Goal: Entertainment & Leisure: Browse casually

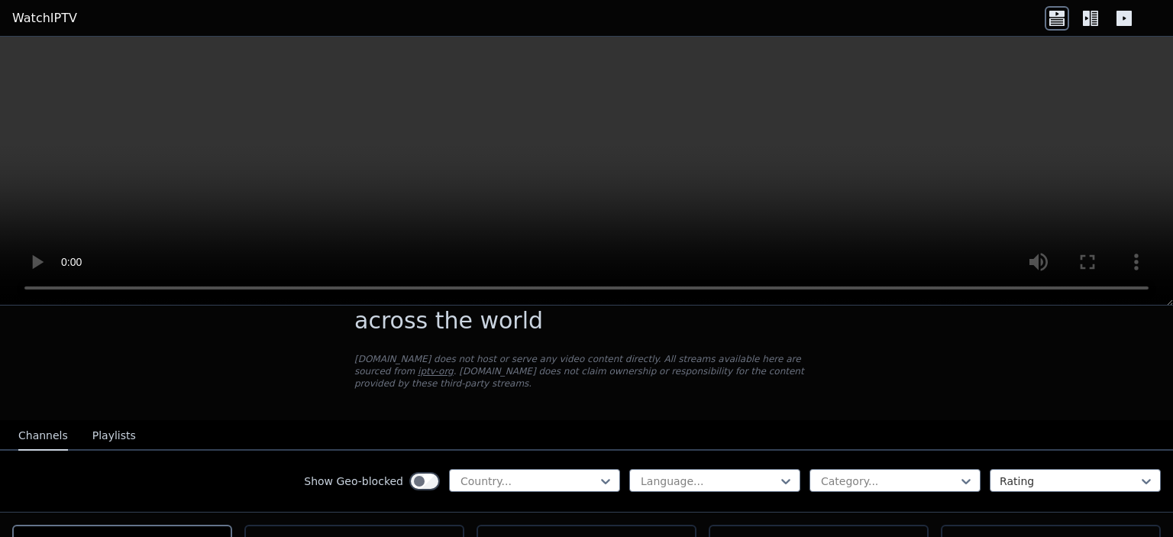
scroll to position [51, 0]
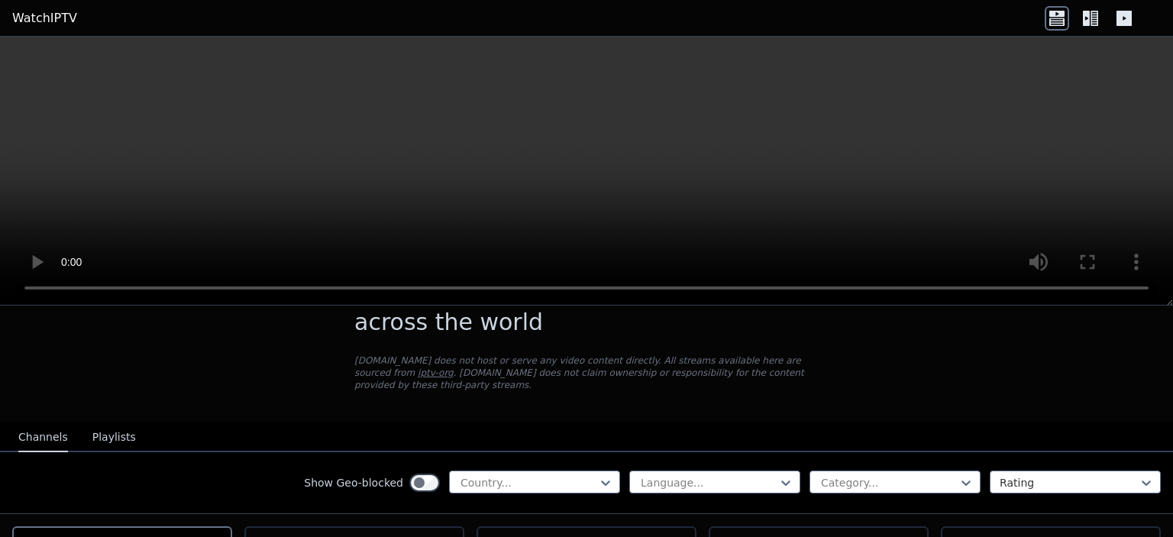
click at [110, 430] on button "Playlists" at bounding box center [114, 437] width 44 height 29
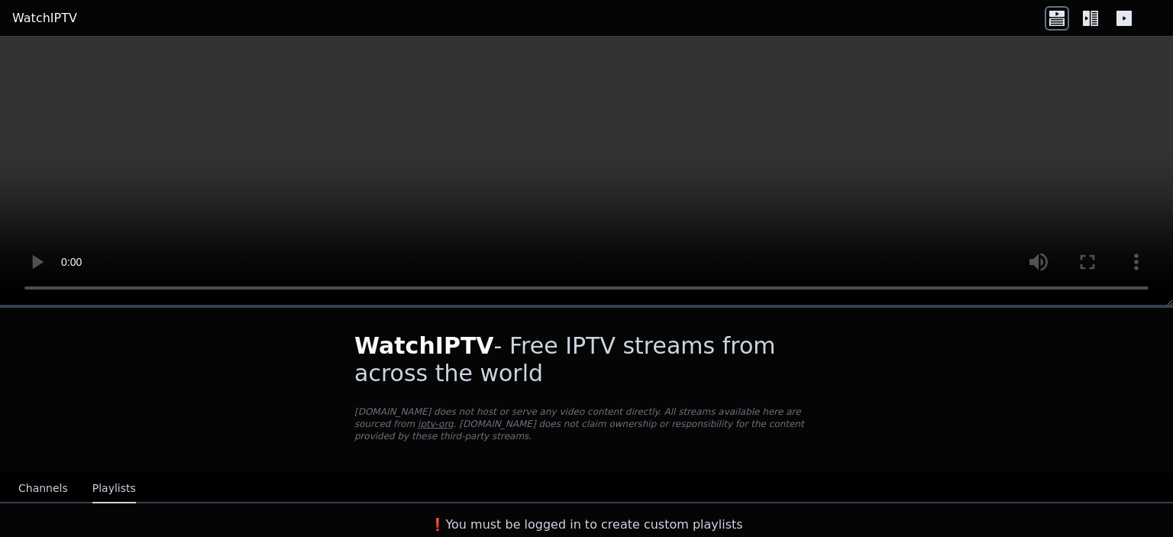
click at [22, 476] on button "Channels" at bounding box center [43, 488] width 50 height 29
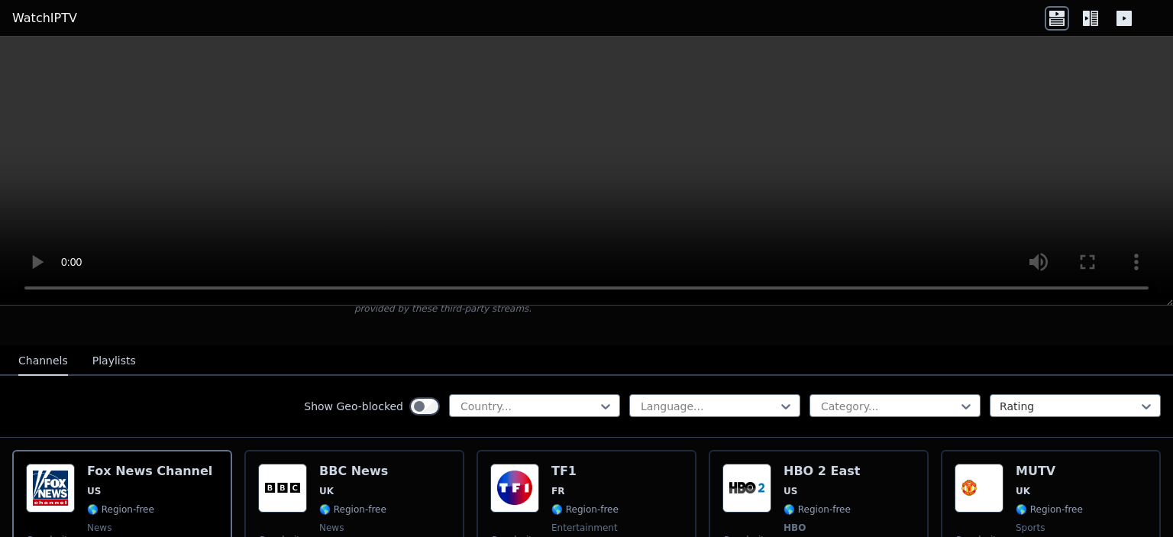
scroll to position [127, 0]
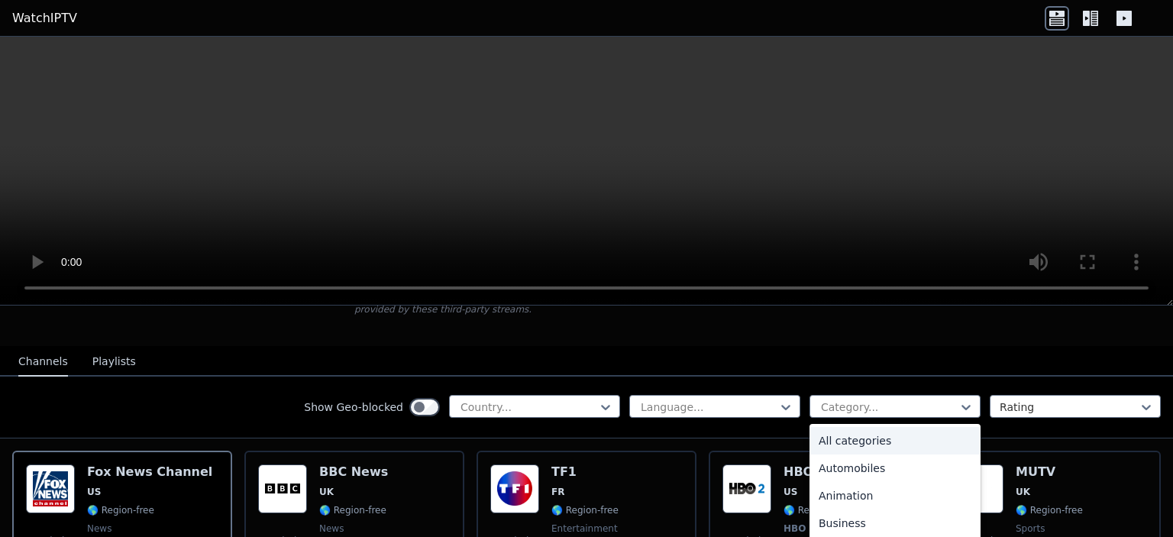
click at [1040, 408] on div "Show Geo-blocked Country... Language... 27 results available. Use Up and Down t…" at bounding box center [586, 407] width 1173 height 62
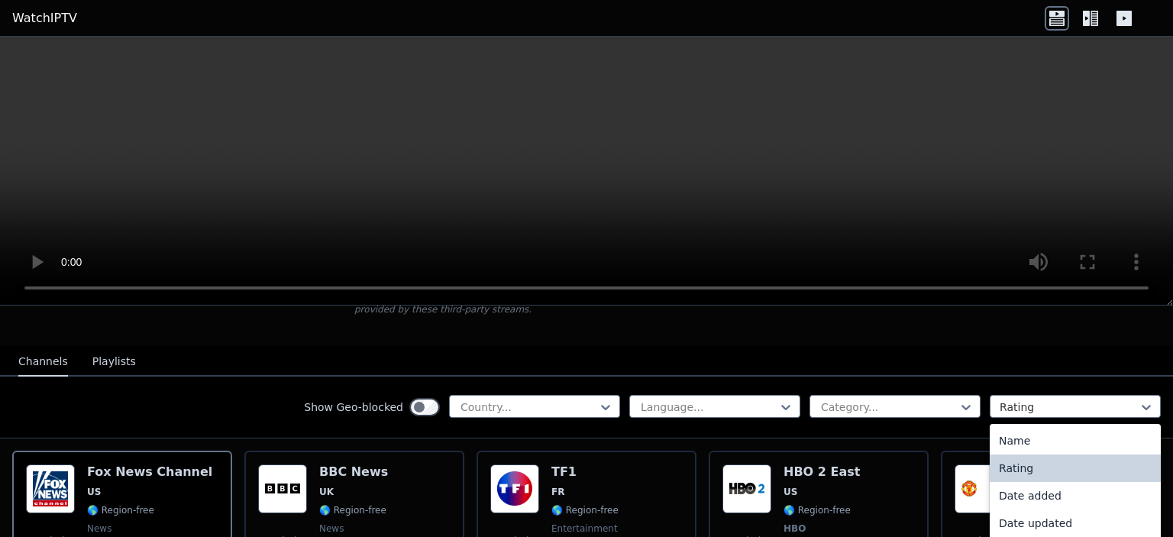
click at [1058, 431] on div "Name" at bounding box center [1075, 440] width 171 height 27
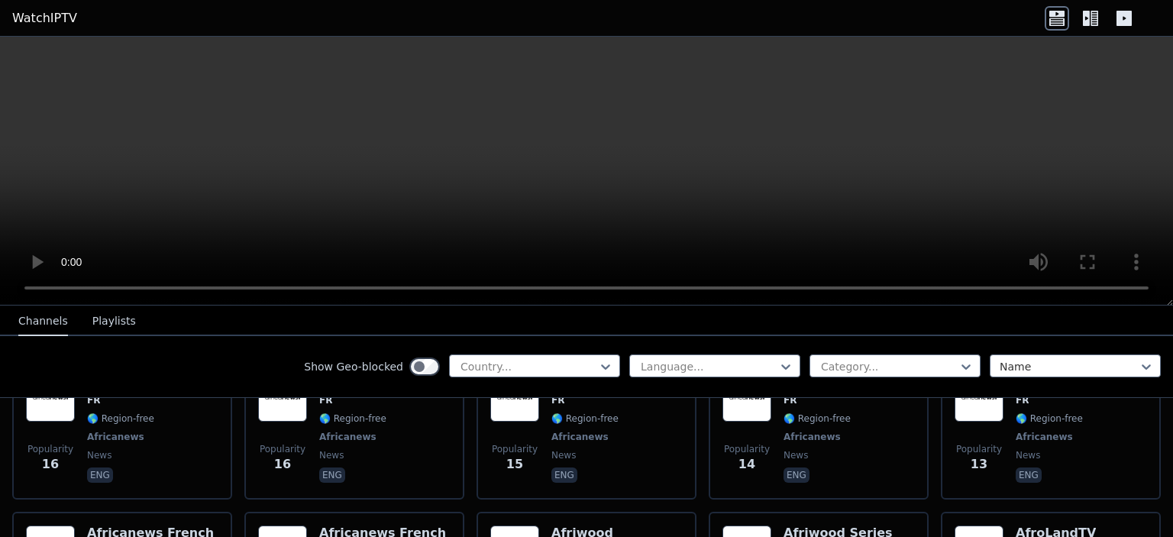
scroll to position [7638, 0]
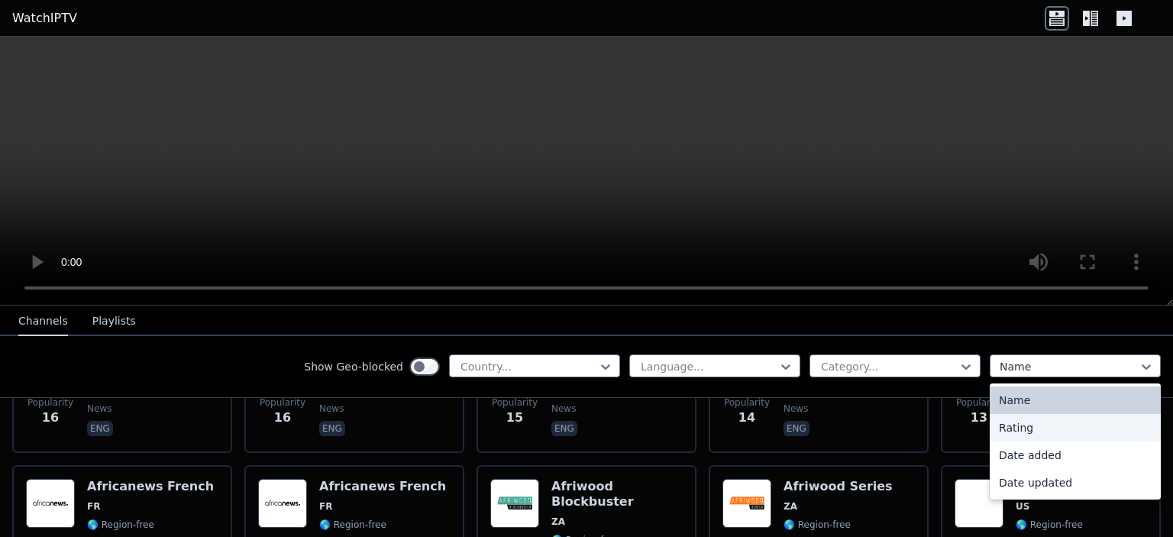
click at [1041, 426] on div "Rating" at bounding box center [1075, 427] width 171 height 27
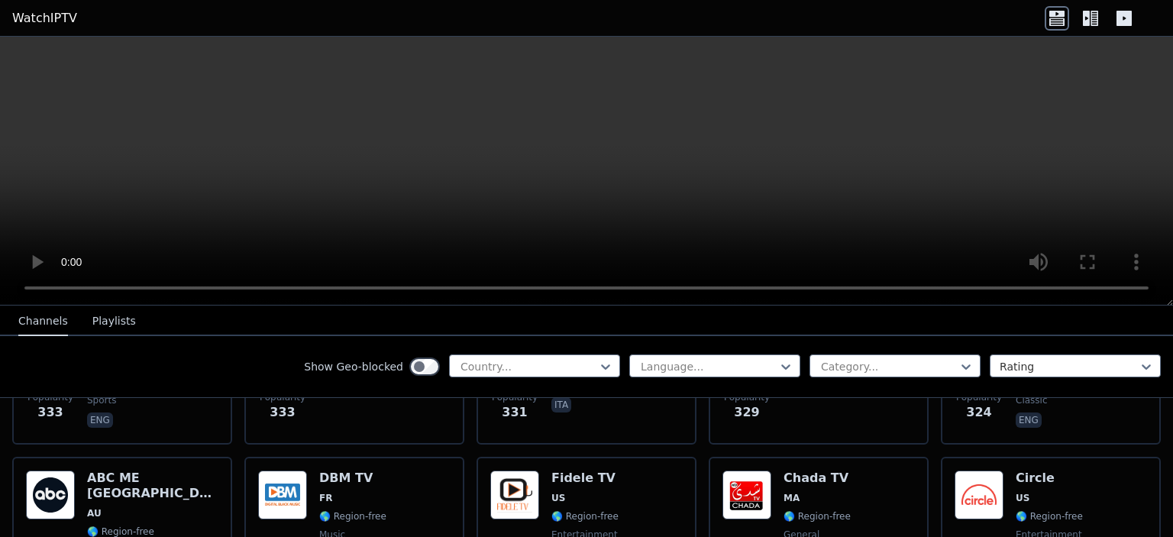
scroll to position [7680, 0]
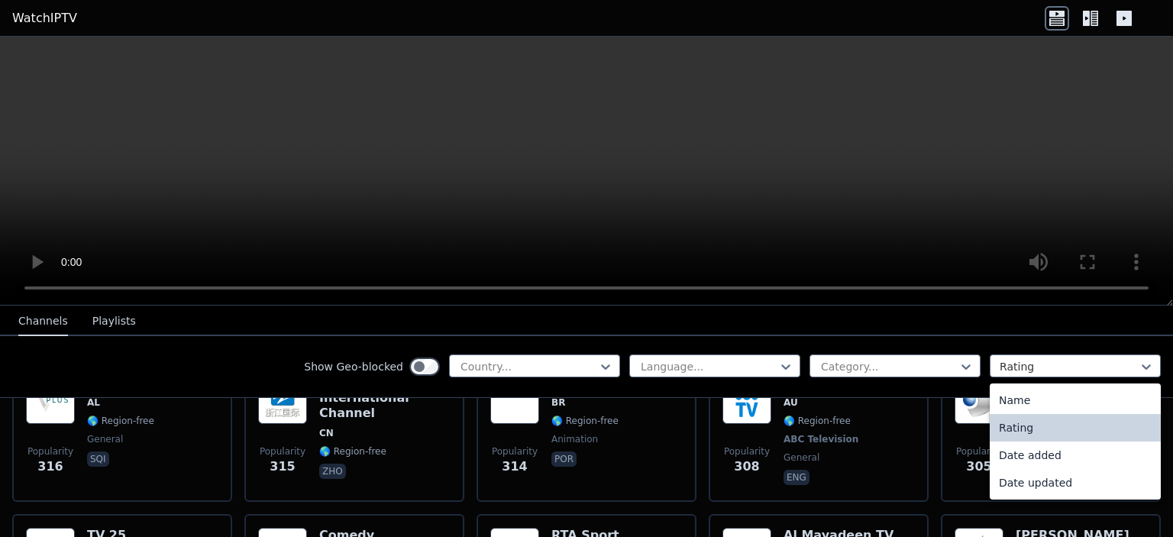
click at [1055, 402] on div "Name" at bounding box center [1075, 399] width 171 height 27
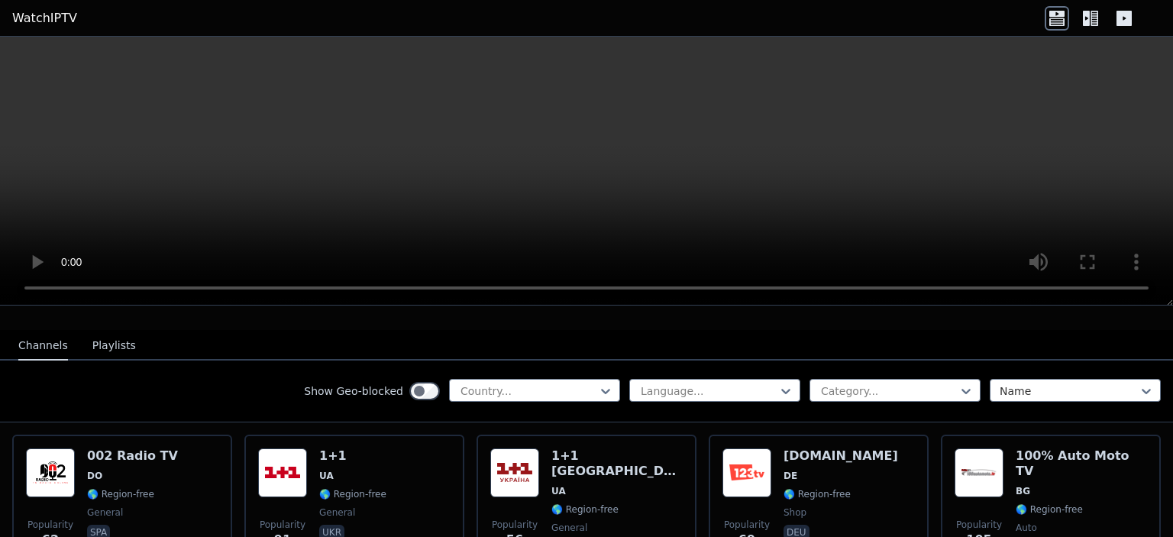
scroll to position [140, 0]
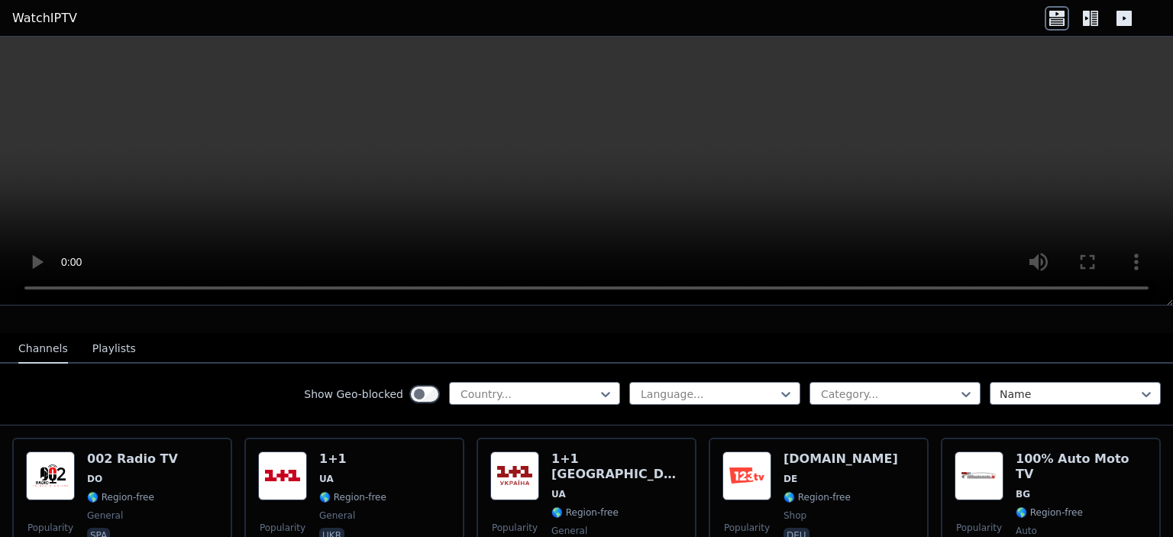
click at [757, 396] on div "Show Geo-blocked Country... Language... Category... option Name, selected. Name" at bounding box center [586, 394] width 1173 height 62
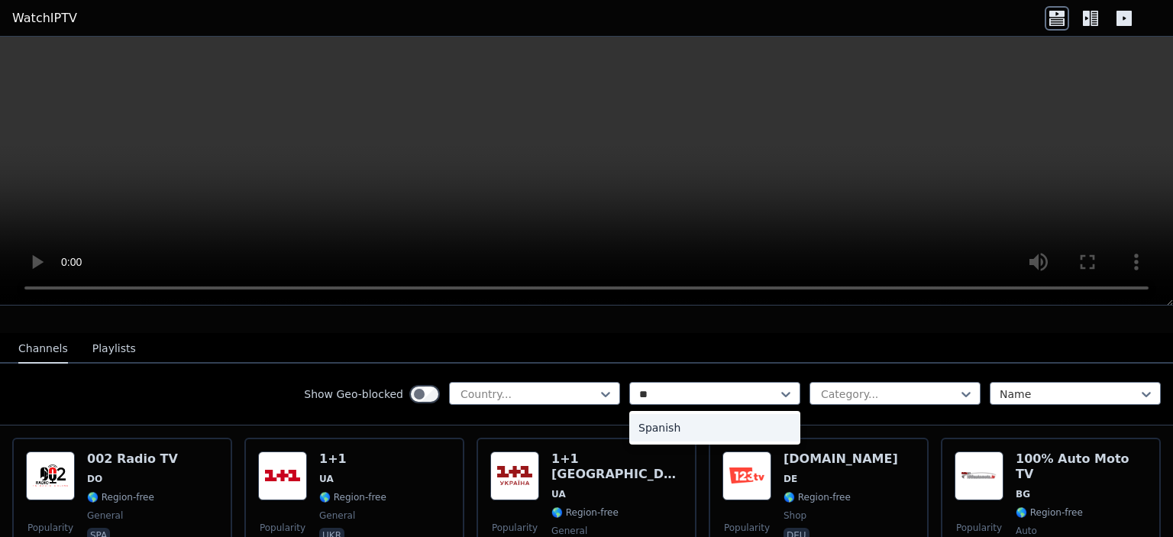
type input "***"
click at [704, 414] on div "Spanish" at bounding box center [714, 427] width 171 height 27
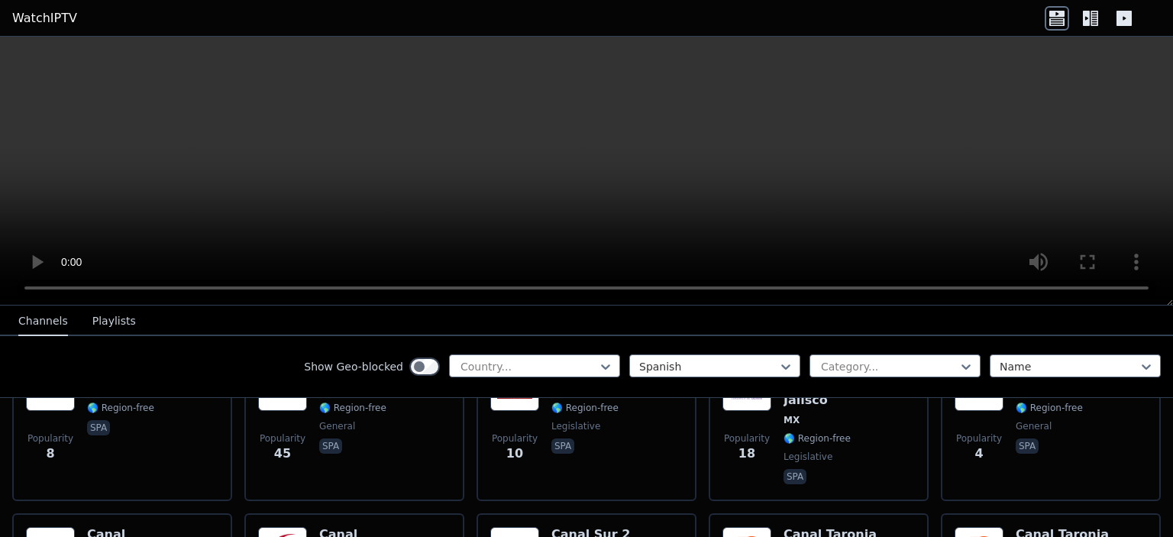
scroll to position [7005, 0]
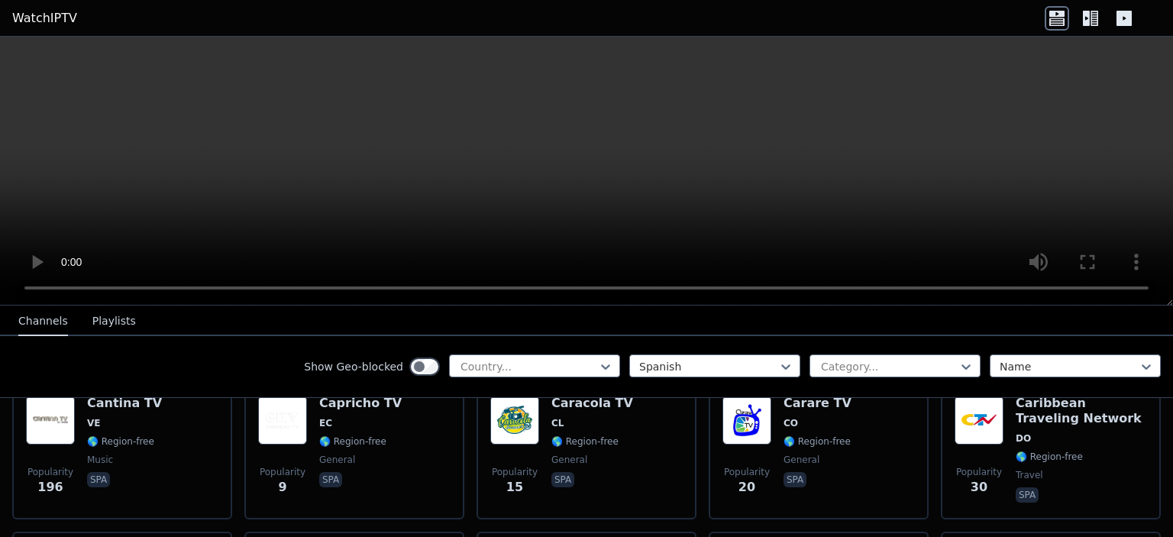
scroll to position [7598, 0]
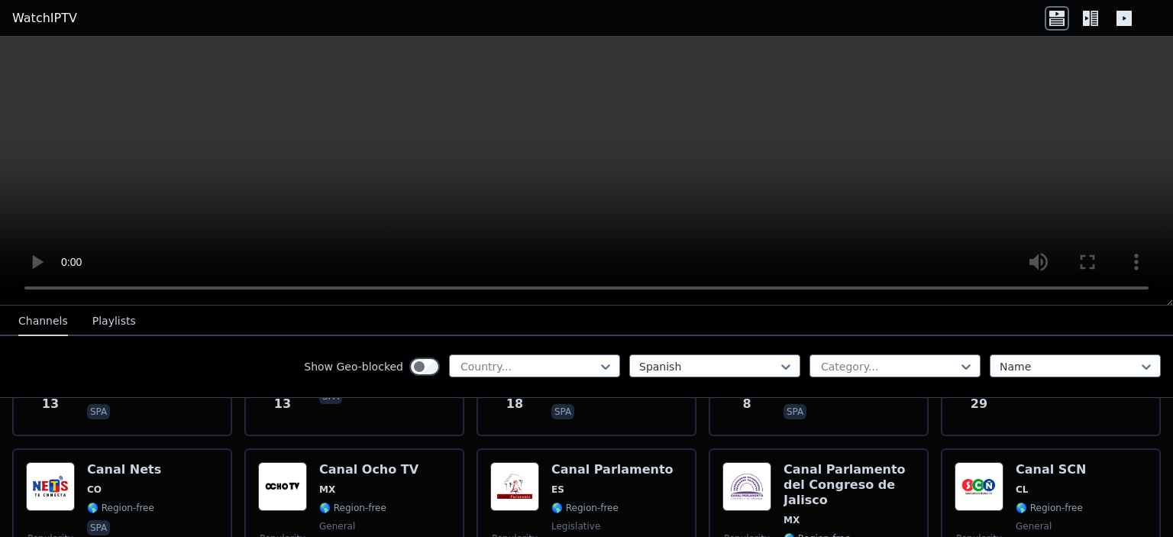
click at [1079, 20] on icon at bounding box center [1090, 18] width 24 height 24
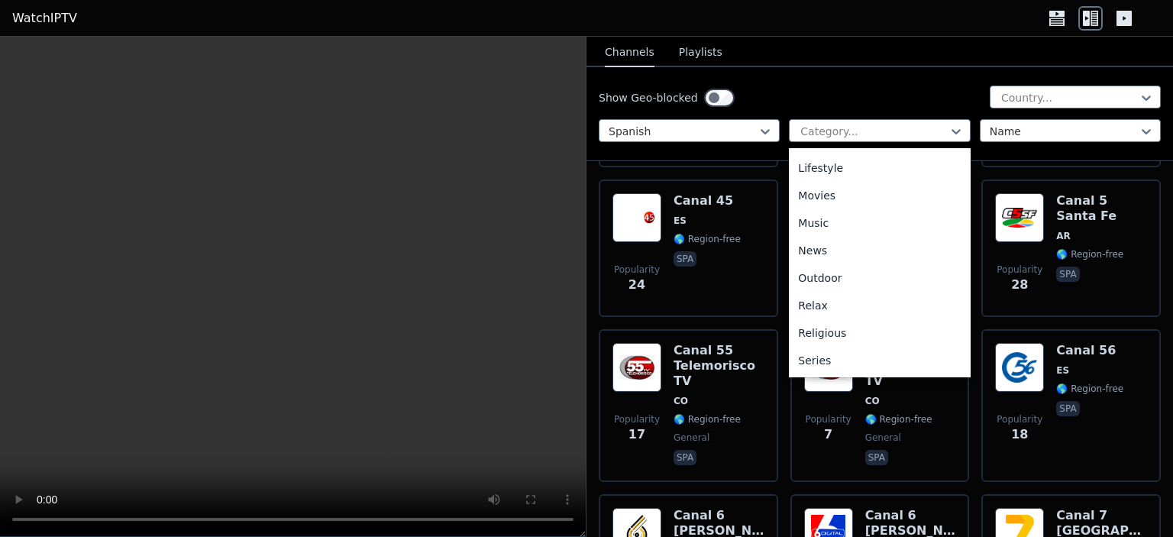
scroll to position [383, 0]
click at [819, 250] on div "News" at bounding box center [879, 248] width 181 height 27
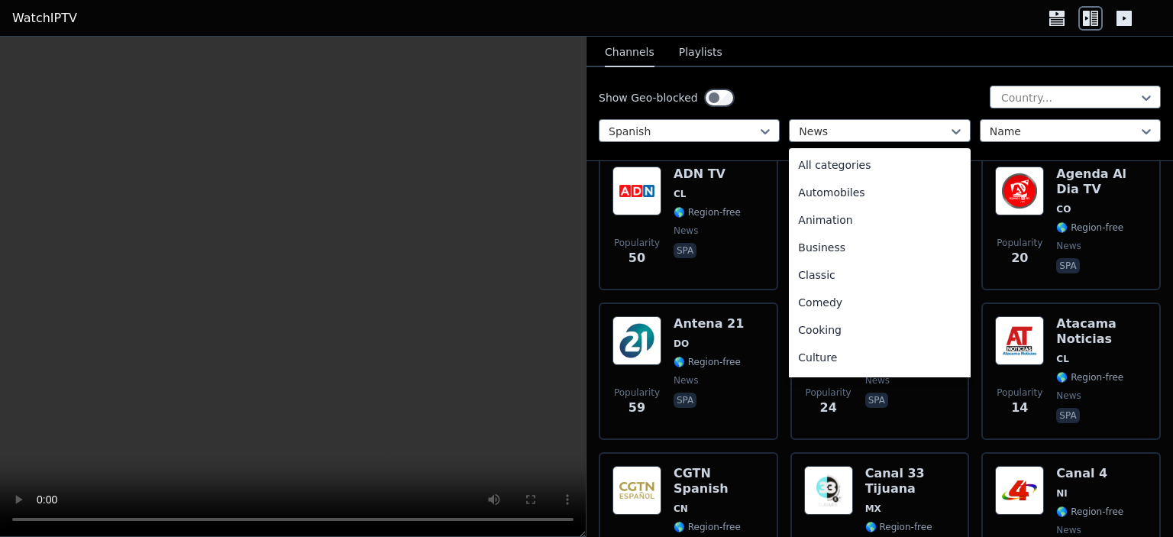
scroll to position [278, 0]
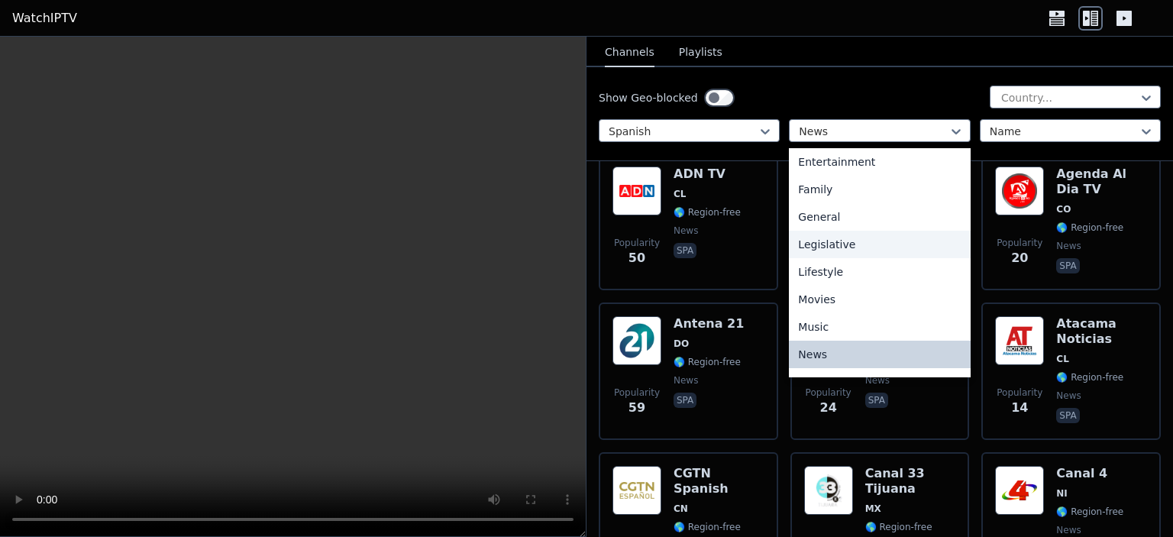
click at [830, 214] on div "General" at bounding box center [879, 216] width 181 height 27
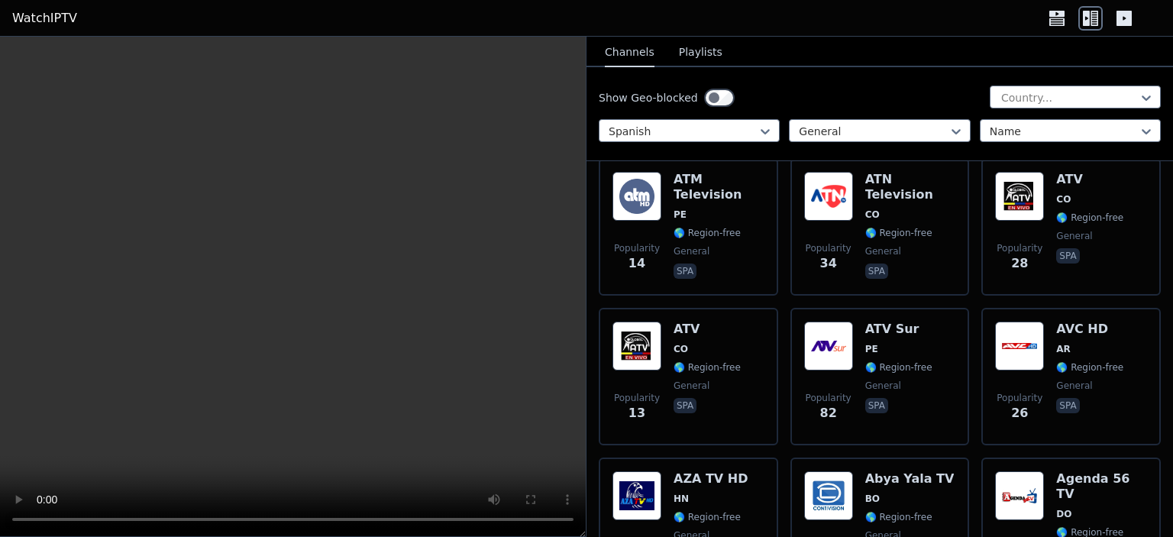
scroll to position [774, 0]
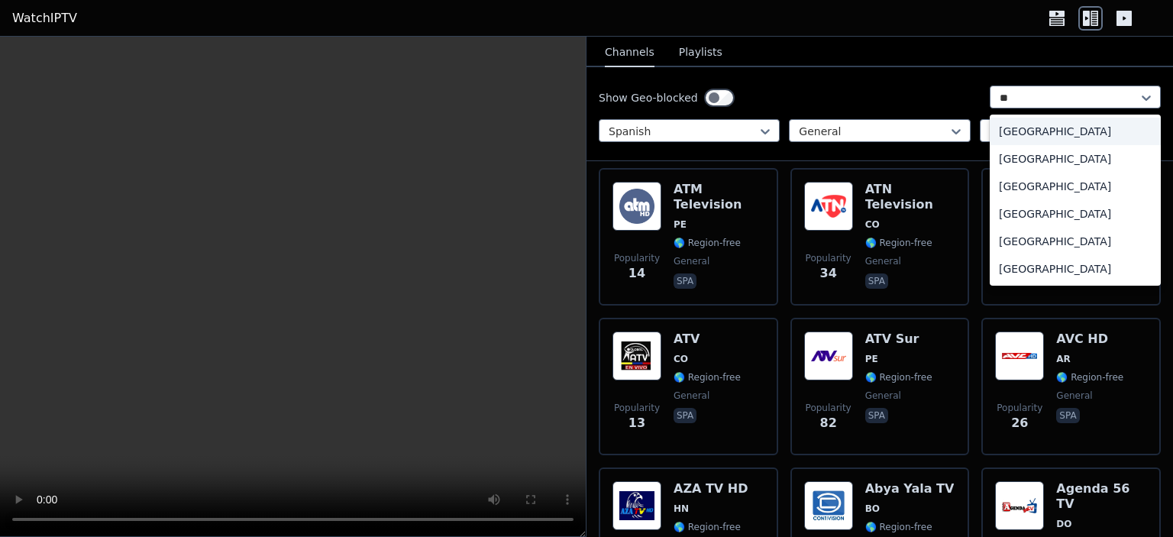
type input "**"
click at [1034, 286] on div "Popularity 28 ATV CO 🌎 Region-free general spa" at bounding box center [1070, 236] width 179 height 137
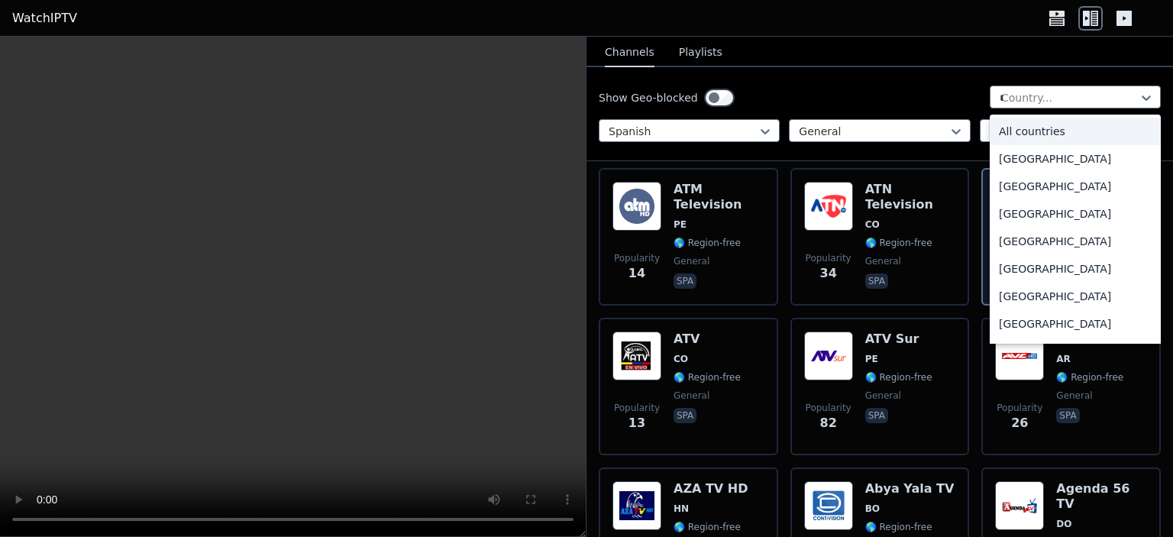
type input "**"
click at [1037, 322] on div "[GEOGRAPHIC_DATA]" at bounding box center [1075, 323] width 171 height 27
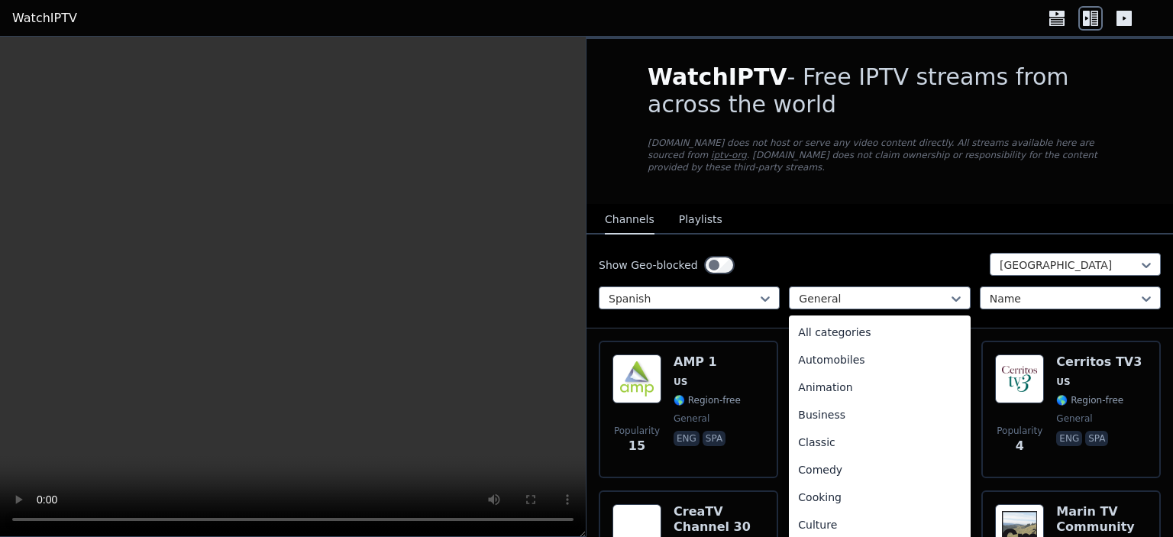
click at [859, 321] on div "All categories" at bounding box center [879, 331] width 181 height 27
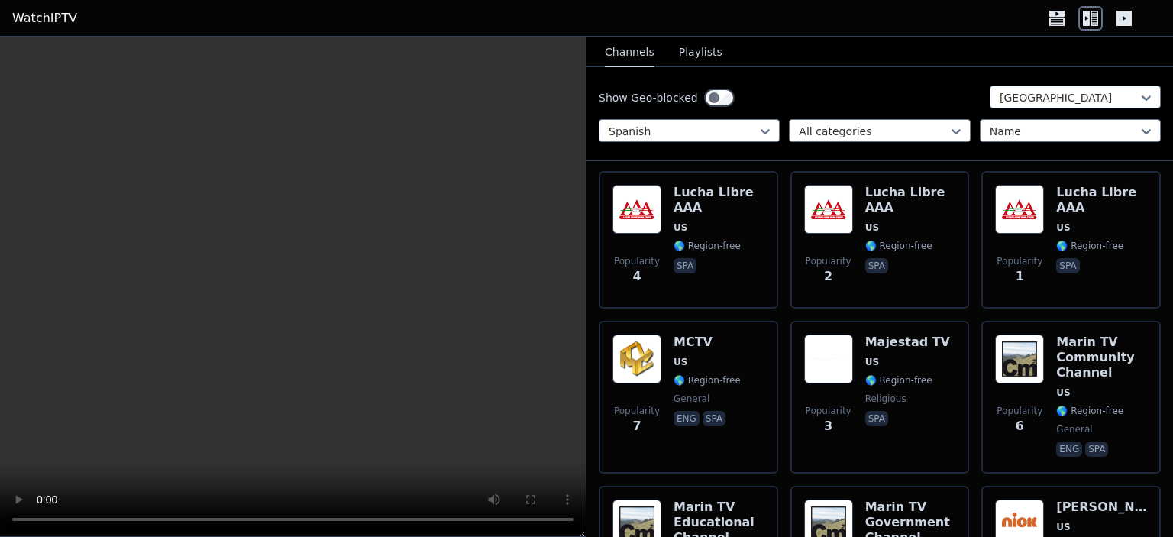
scroll to position [3356, 0]
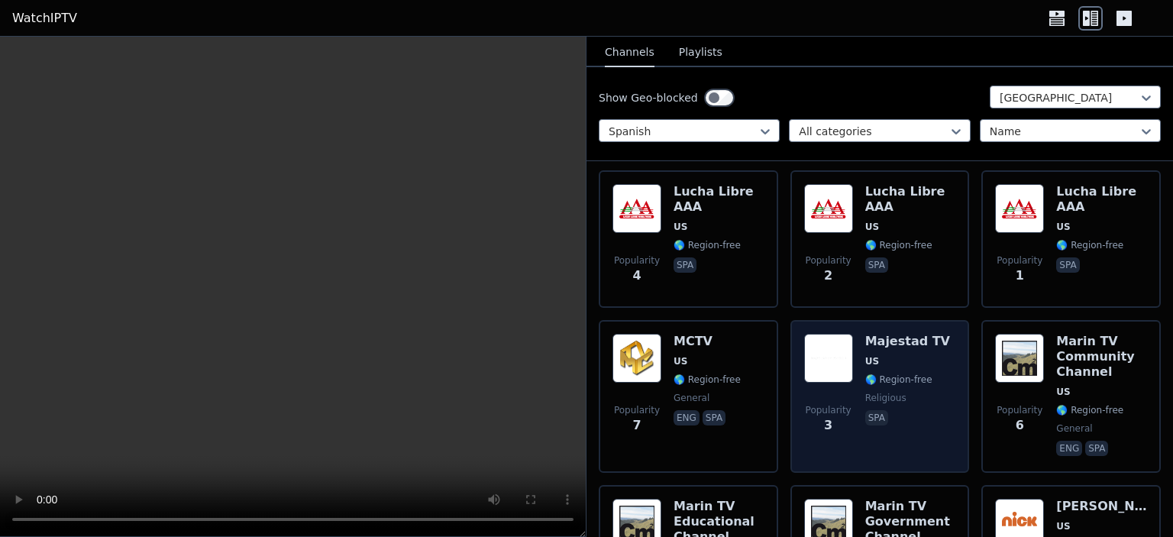
click at [906, 334] on div "Majestad TV US 🌎 Region-free religious spa" at bounding box center [907, 396] width 85 height 125
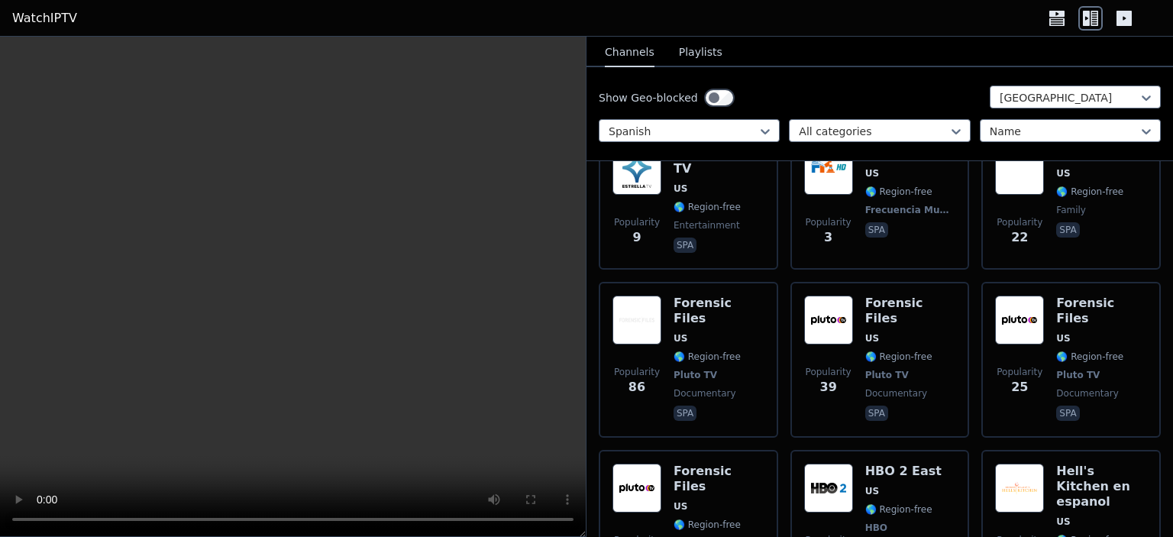
scroll to position [2062, 0]
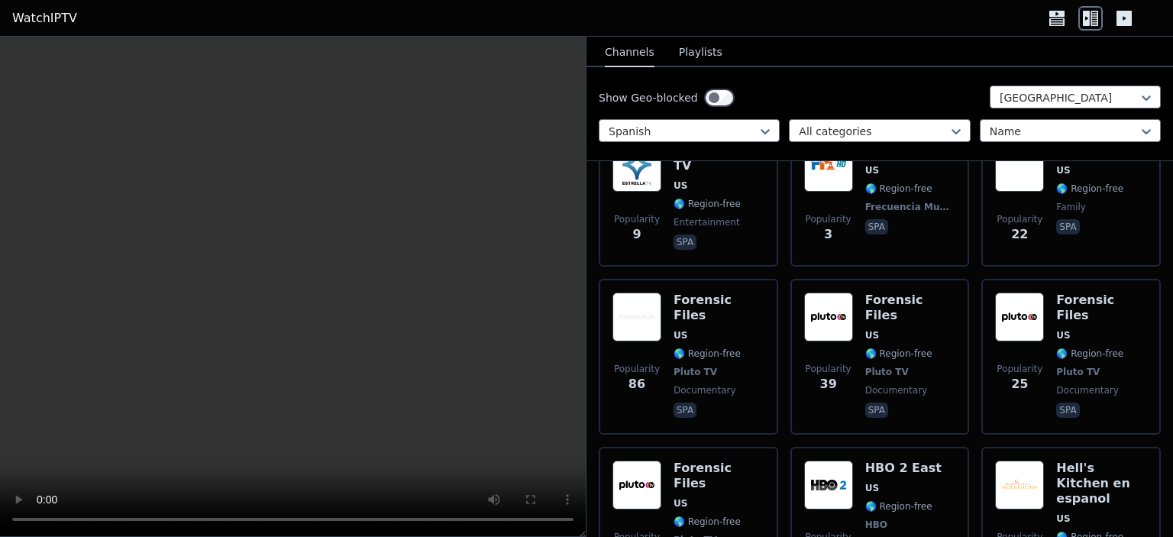
click at [1118, 21] on icon at bounding box center [1123, 18] width 15 height 15
